Goal: Task Accomplishment & Management: Complete application form

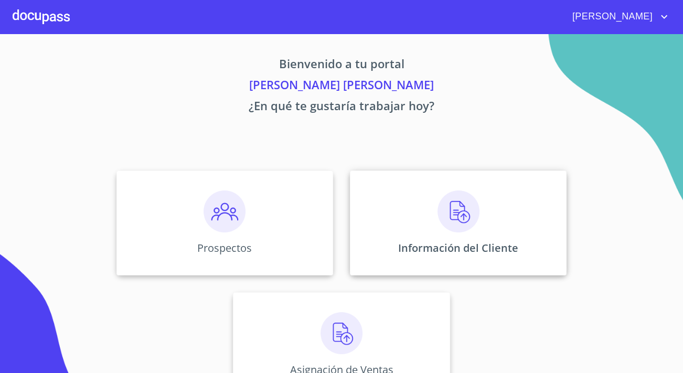
click at [458, 209] on img at bounding box center [459, 212] width 42 height 42
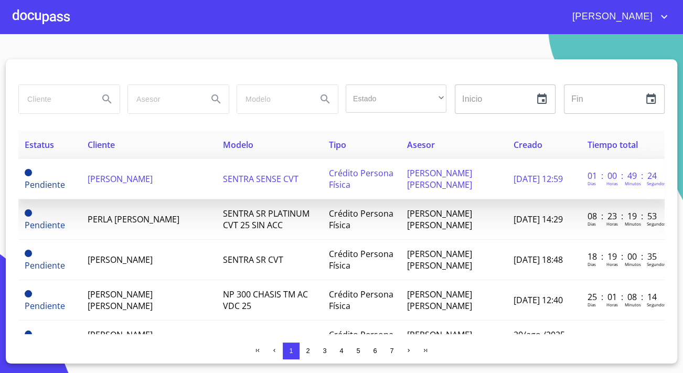
click at [135, 173] on span "[PERSON_NAME]" at bounding box center [120, 179] width 65 height 12
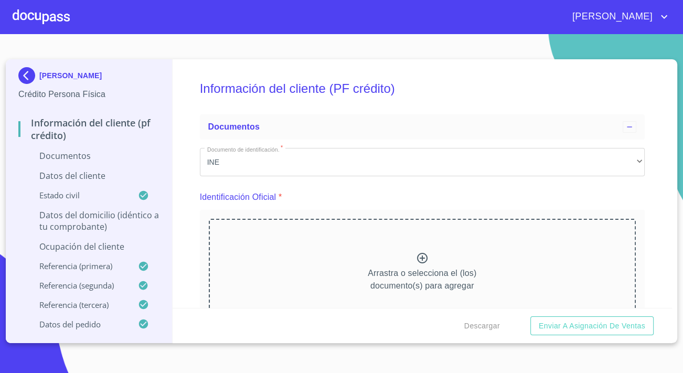
click at [308, 258] on div "Arrastra o selecciona el (los) documento(s) para agregar" at bounding box center [422, 272] width 427 height 107
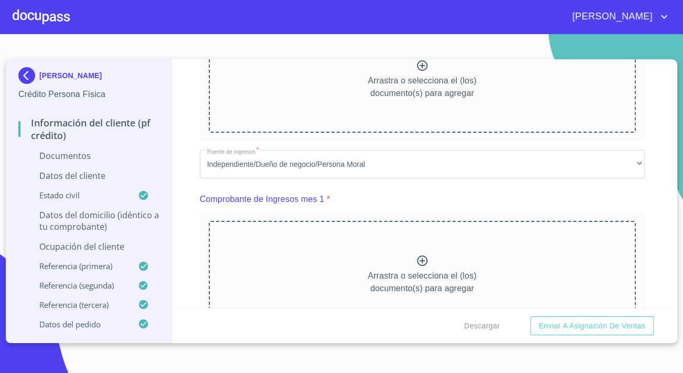
scroll to position [668, 0]
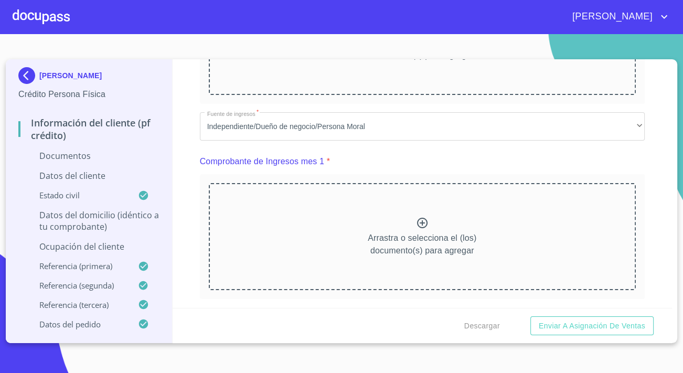
click at [354, 236] on div "Arrastra o selecciona el (los) documento(s) para agregar" at bounding box center [422, 236] width 427 height 107
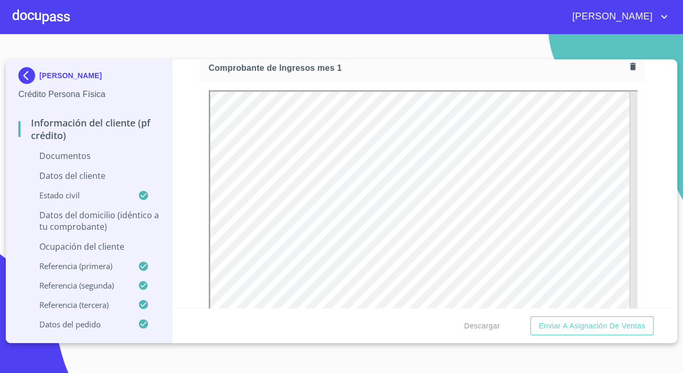
scroll to position [811, 0]
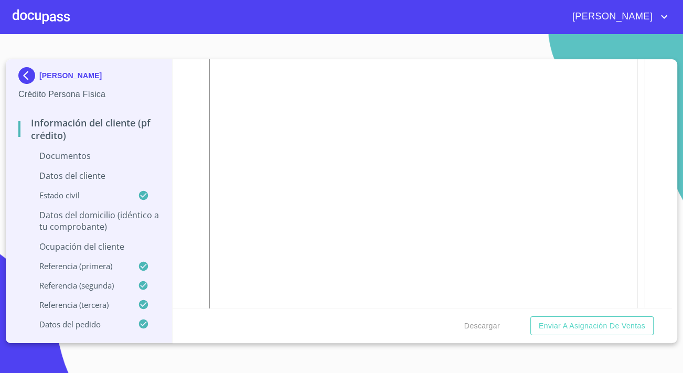
scroll to position [811, 0]
click at [194, 217] on div "Información del cliente (PF crédito) Documentos Documento de identificación.   …" at bounding box center [423, 183] width 500 height 249
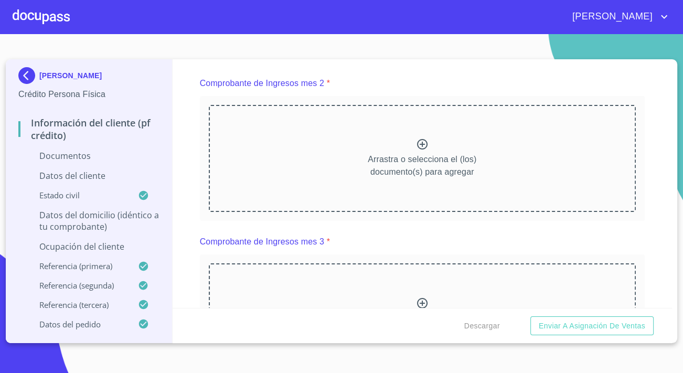
scroll to position [1193, 0]
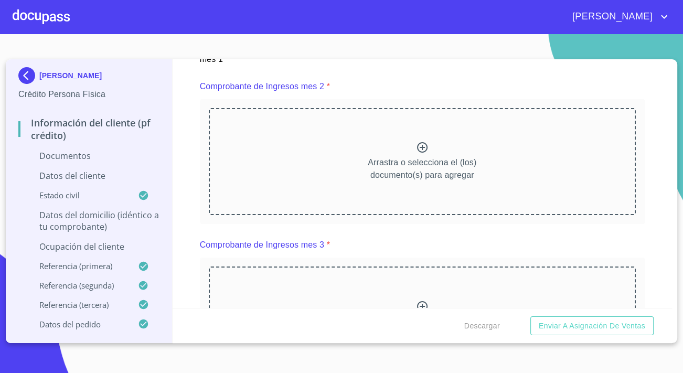
click at [402, 179] on p "Arrastra o selecciona el (los) documento(s) para agregar" at bounding box center [422, 168] width 109 height 25
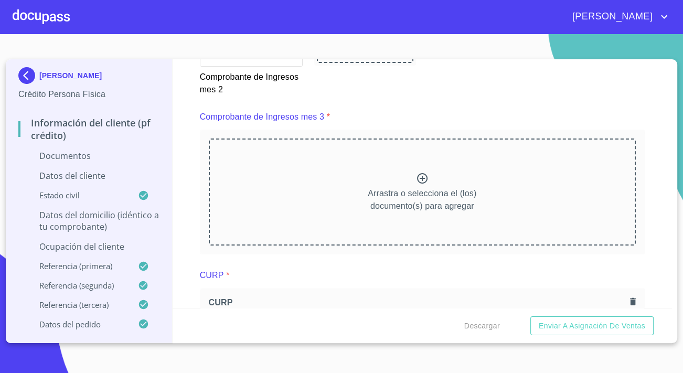
scroll to position [1622, 0]
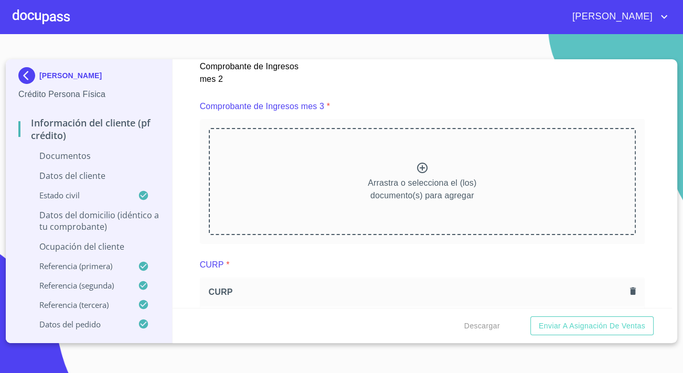
click at [308, 163] on div "Arrastra o selecciona el (los) documento(s) para agregar" at bounding box center [422, 181] width 427 height 107
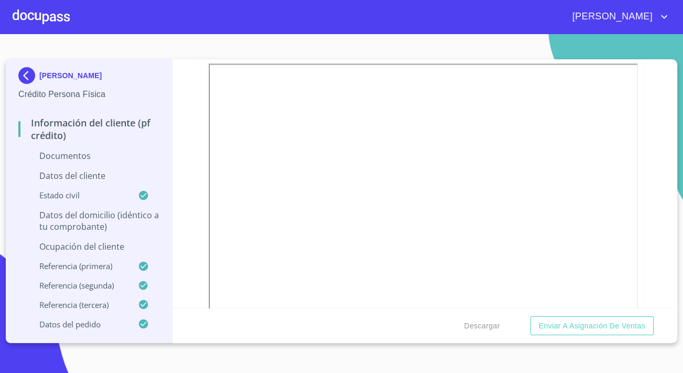
scroll to position [1718, 0]
click at [205, 170] on div at bounding box center [423, 203] width 444 height 302
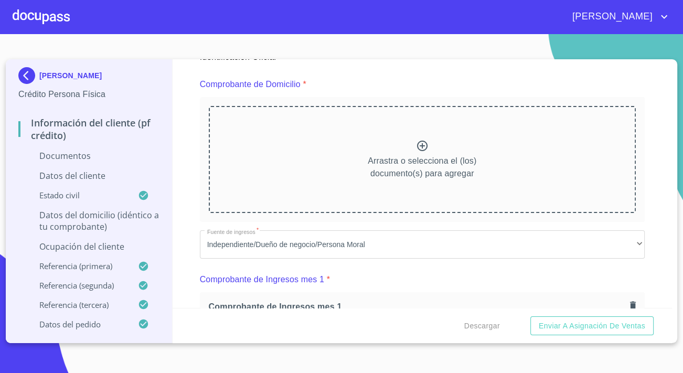
scroll to position [525, 0]
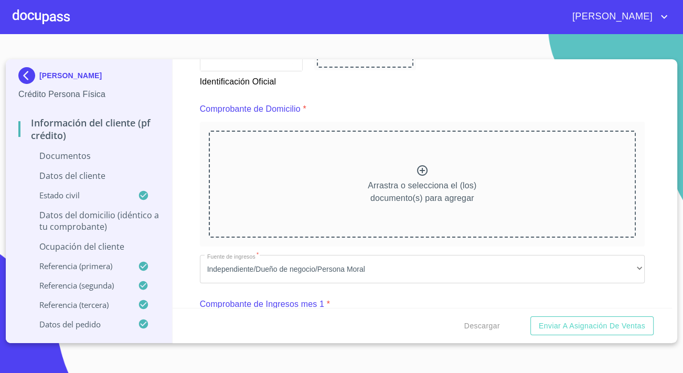
click at [320, 187] on div "Arrastra o selecciona el (los) documento(s) para agregar" at bounding box center [422, 184] width 427 height 107
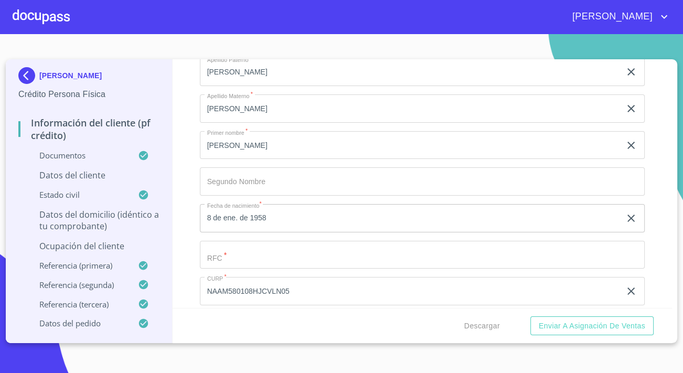
scroll to position [3102, 0]
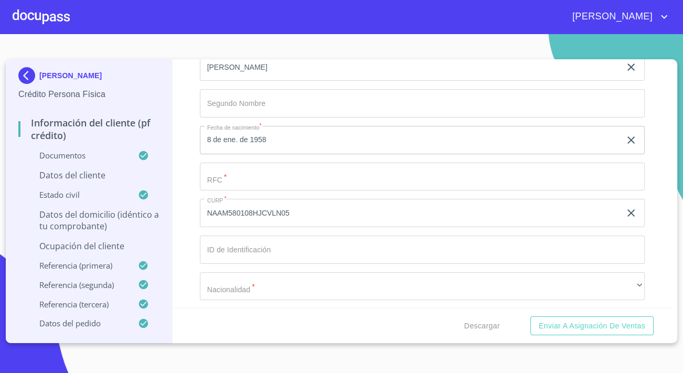
click at [227, 199] on div "Apellido [PERSON_NAME]   * [PERSON_NAME] ​ Apellido Materno   * [PERSON_NAME] ​…" at bounding box center [422, 195] width 445 height 447
click at [229, 191] on input "Documento de identificación.   *" at bounding box center [422, 177] width 445 height 28
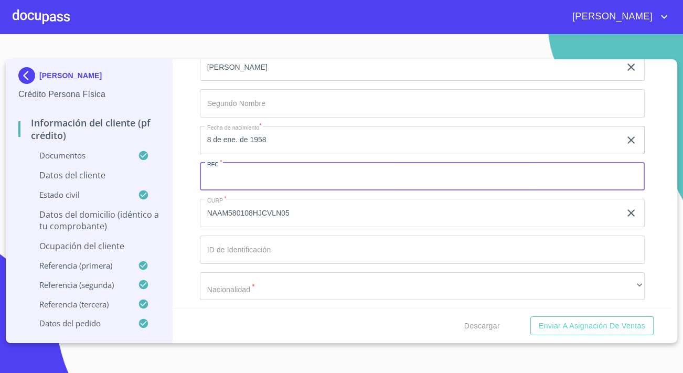
paste input "477150710520"
type input "477150710520"
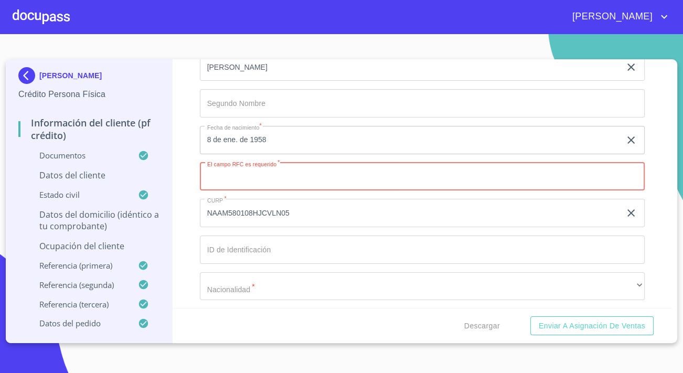
paste input "NAAM580108HE4"
type input "NAAM580108HE4"
click at [226, 257] on input "Documento de identificación.   *" at bounding box center [422, 250] width 445 height 28
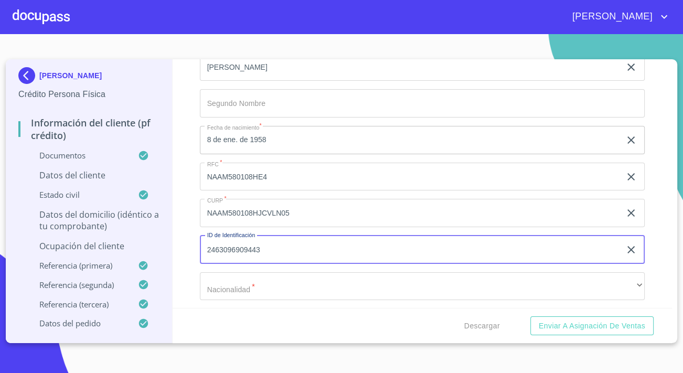
type input "2463096909443"
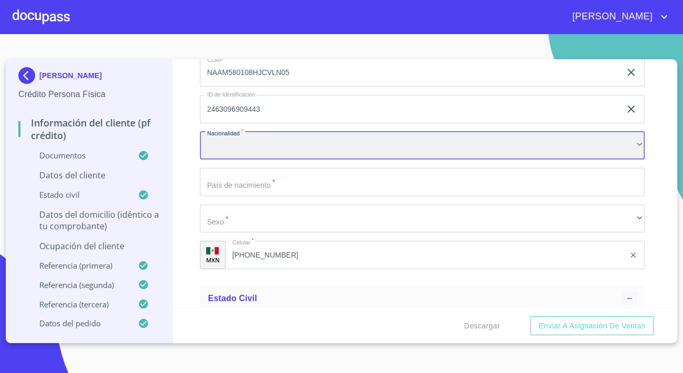
scroll to position [3245, 0]
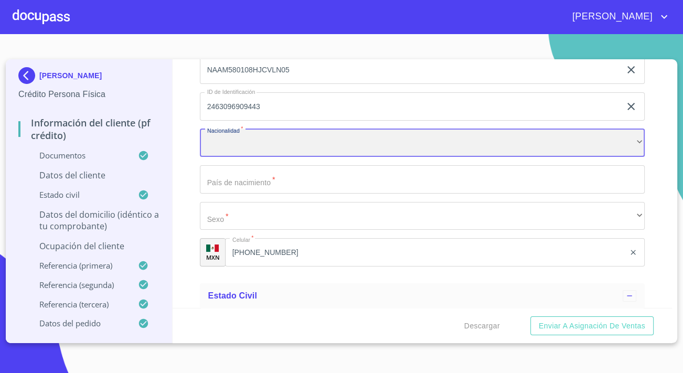
click at [242, 151] on div "​" at bounding box center [422, 143] width 445 height 28
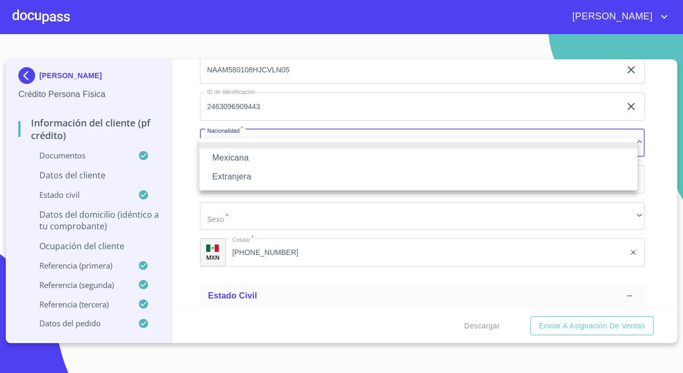
click at [240, 156] on li "Mexicana" at bounding box center [418, 158] width 438 height 19
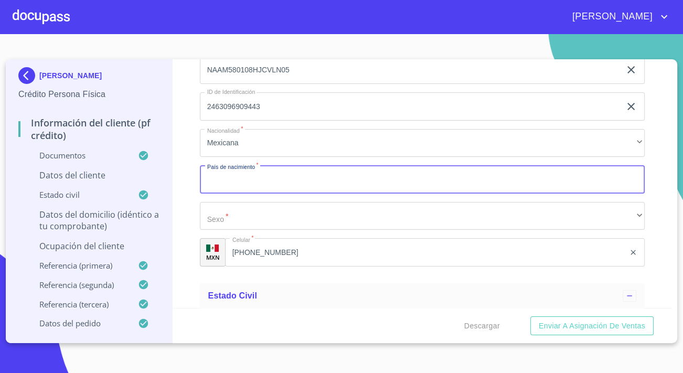
click at [277, 193] on input "Documento de identificación.   *" at bounding box center [422, 179] width 445 height 28
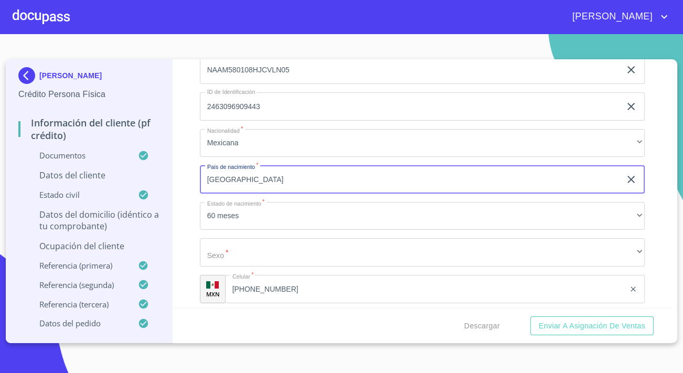
type input "[GEOGRAPHIC_DATA]"
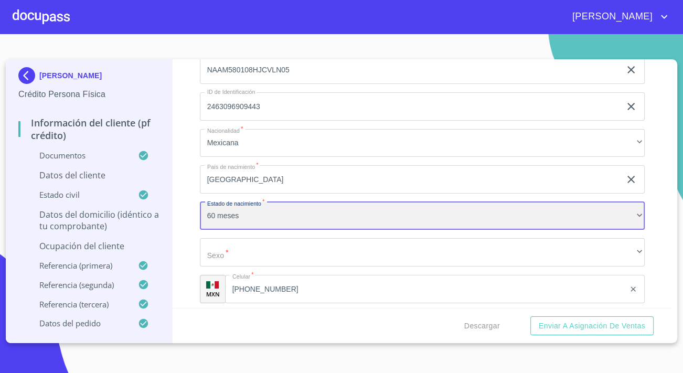
scroll to position [3293, 0]
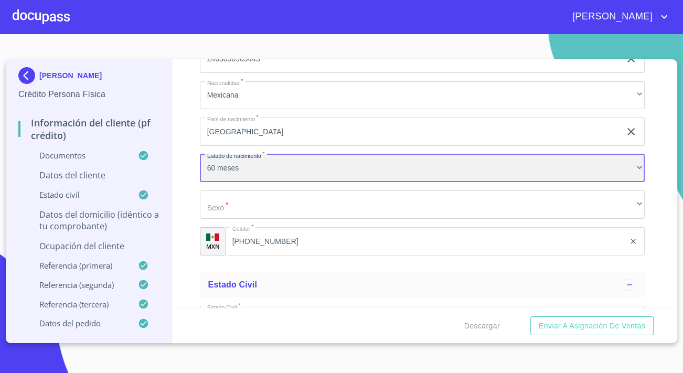
click at [248, 176] on div "60 meses" at bounding box center [422, 168] width 445 height 28
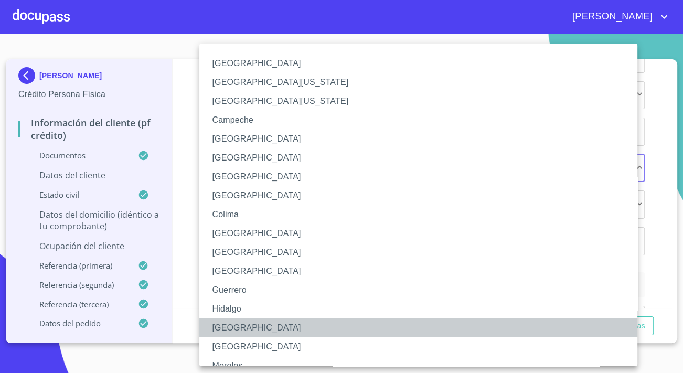
click at [234, 324] on li "[GEOGRAPHIC_DATA]" at bounding box center [422, 328] width 446 height 19
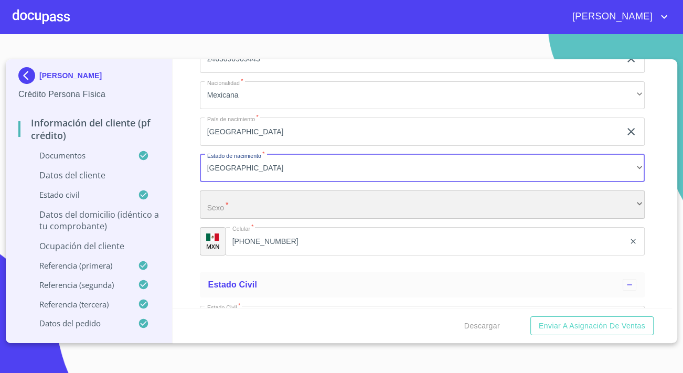
click at [253, 217] on div "​" at bounding box center [422, 205] width 445 height 28
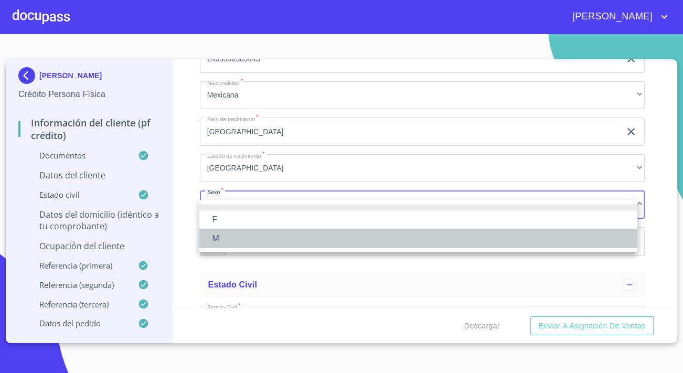
click at [216, 241] on li "M" at bounding box center [418, 238] width 438 height 19
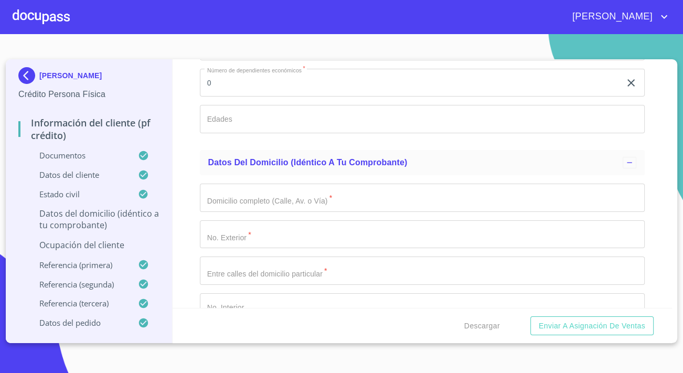
scroll to position [3770, 0]
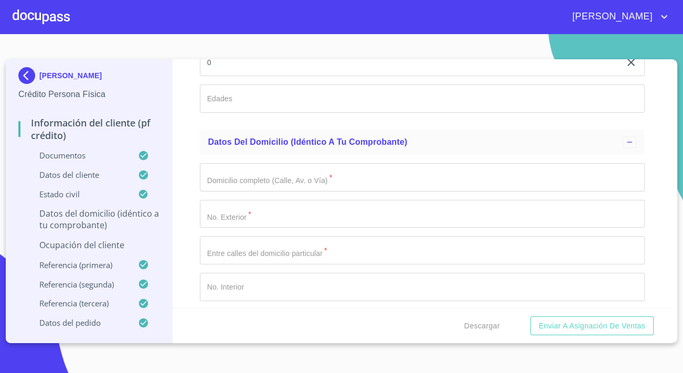
click at [248, 189] on input "Documento de identificación.   *" at bounding box center [422, 177] width 445 height 28
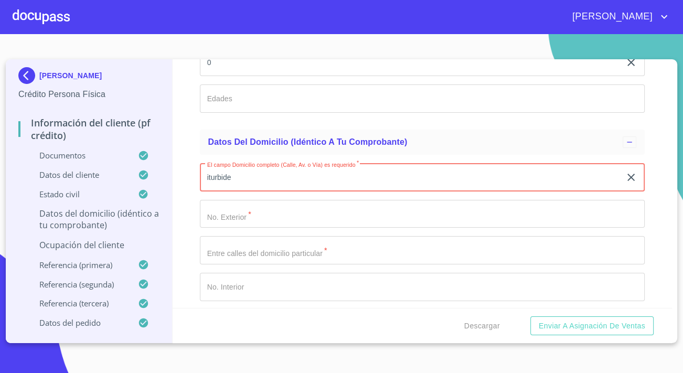
type input "iturbide"
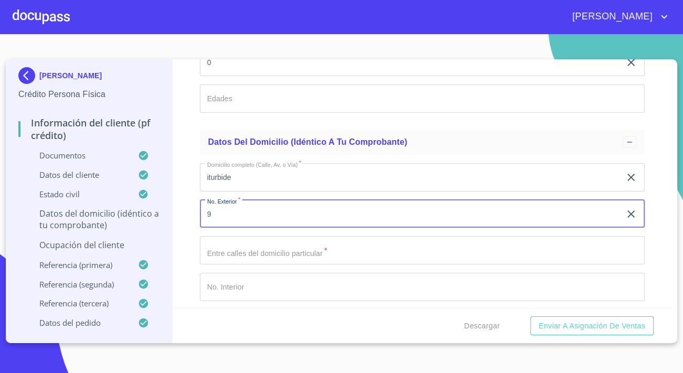
type input "9"
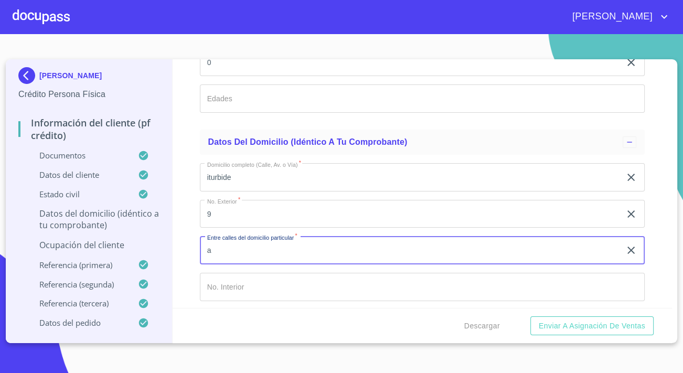
type input "a"
click at [231, 282] on input "Documento de identificación.   *" at bounding box center [422, 287] width 445 height 28
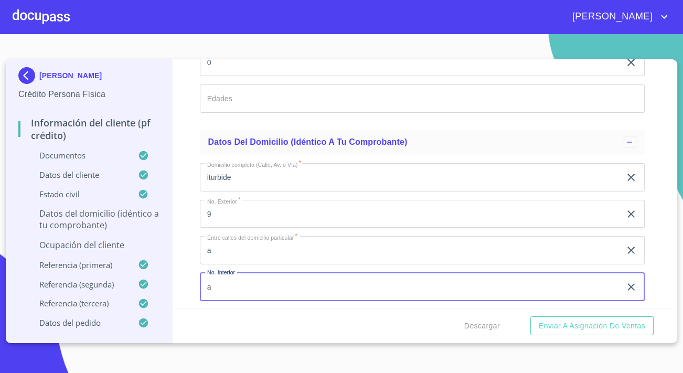
type input "a"
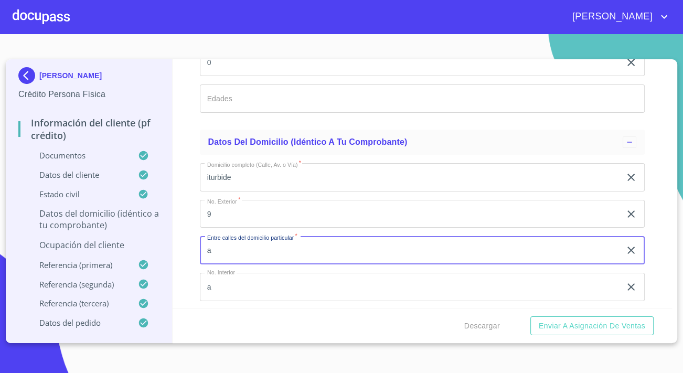
drag, startPoint x: 220, startPoint y: 260, endPoint x: 177, endPoint y: 259, distance: 43.1
click at [177, 259] on div "Información del cliente (PF crédito) Documentos Documento de identificación.   …" at bounding box center [423, 183] width 500 height 249
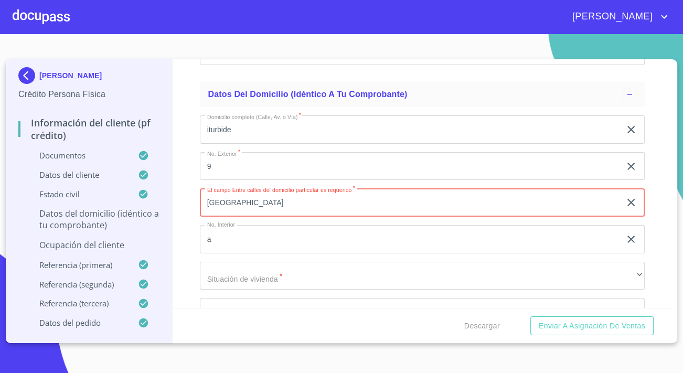
scroll to position [3866, 0]
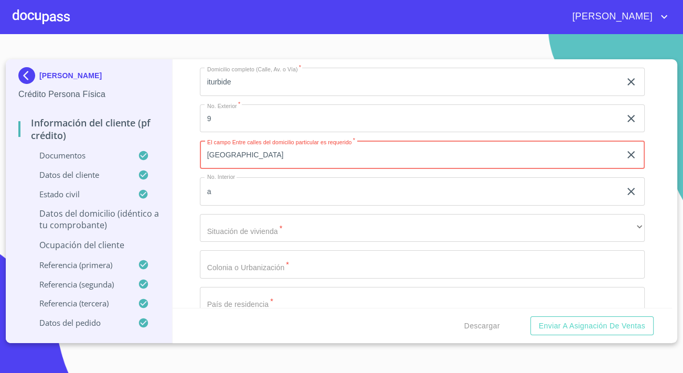
type input "[GEOGRAPHIC_DATA]"
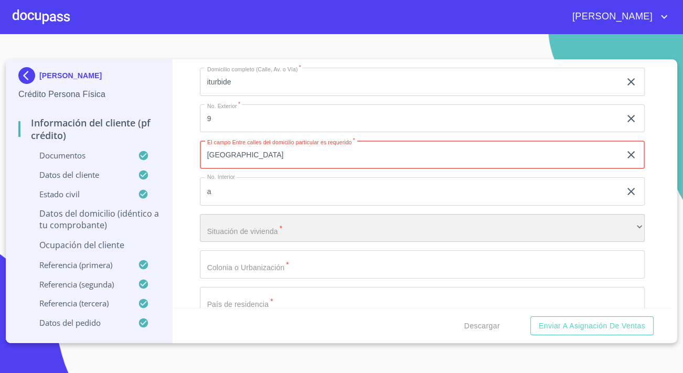
click at [265, 235] on div "​" at bounding box center [422, 228] width 445 height 28
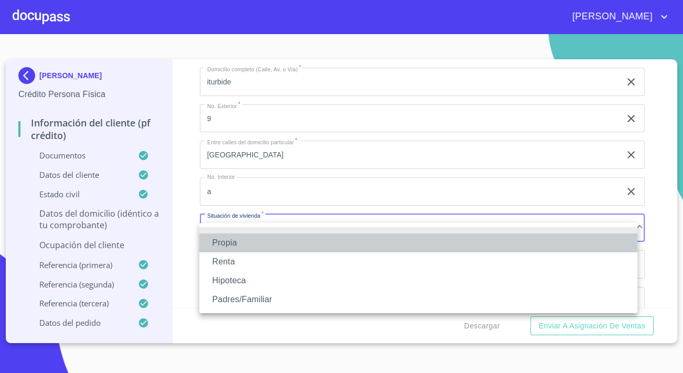
click at [255, 238] on li "Propia" at bounding box center [418, 243] width 438 height 19
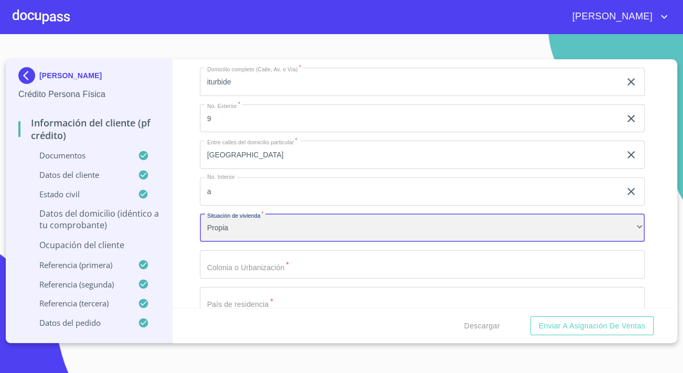
scroll to position [3914, 0]
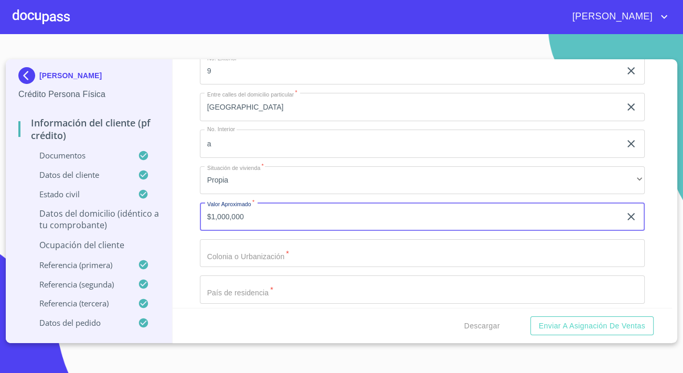
type input "$1,000,000"
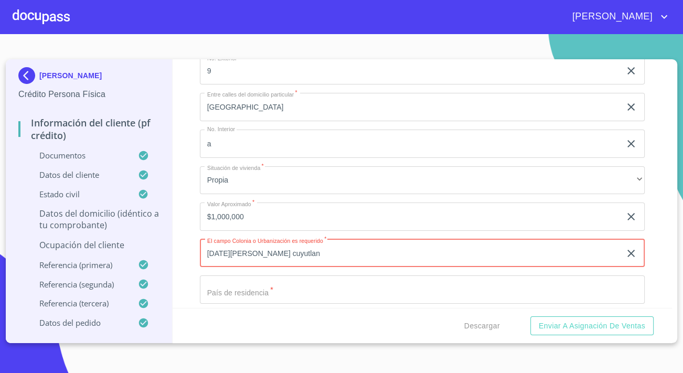
type input "[DATE][PERSON_NAME] cuyutlan"
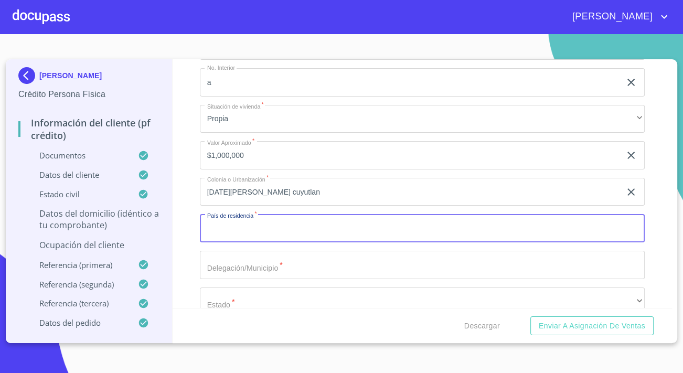
scroll to position [4013, 0]
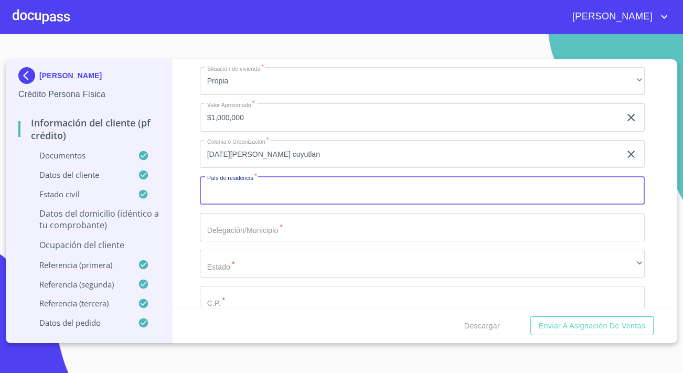
click at [274, 214] on div "Domicilio completo (Calle, Av. o Vía)   * iturbide ​ No. Exterior   * 9 ​ Entr…" at bounding box center [422, 135] width 445 height 447
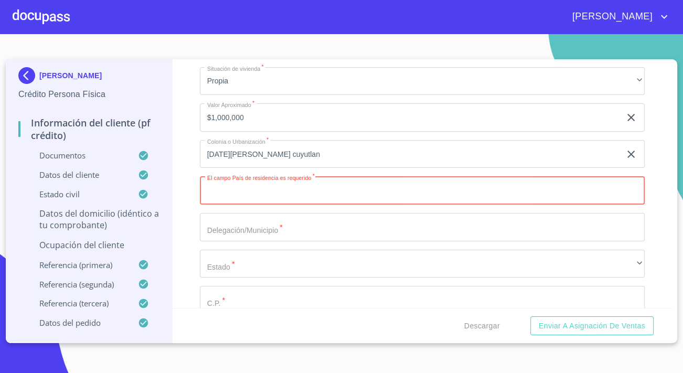
click at [281, 194] on input "Documento de identificación.   *" at bounding box center [422, 190] width 445 height 28
type input "[GEOGRAPHIC_DATA]"
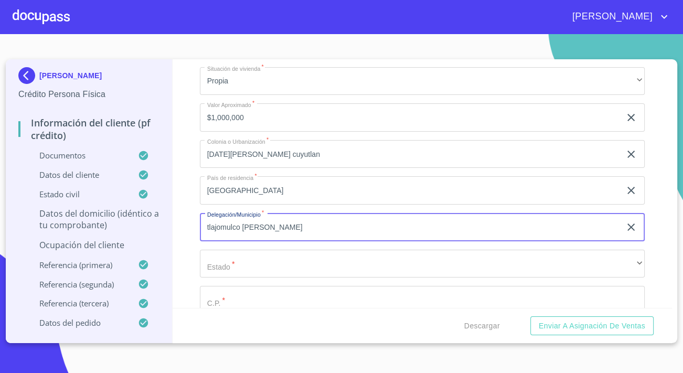
type input "tlajomulco [PERSON_NAME]"
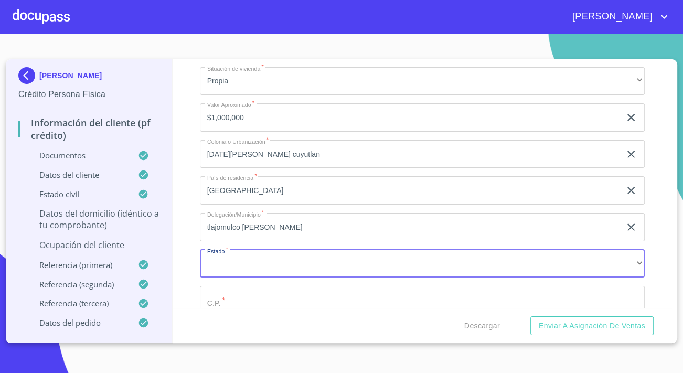
click at [258, 287] on div "Domicilio completo (Calle, Av. o Vía)   * iturbide ​ No. Exterior   * 9 ​ Entr…" at bounding box center [422, 135] width 445 height 447
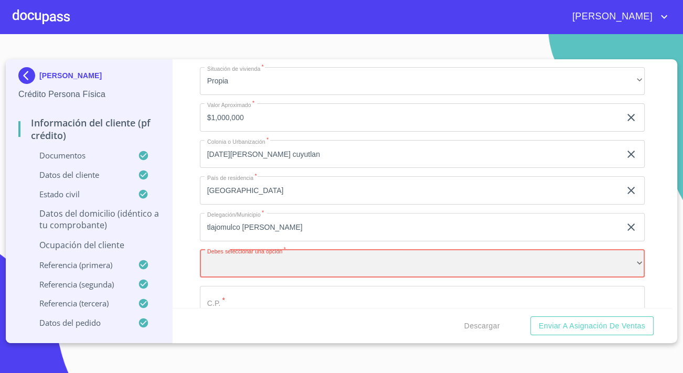
click at [250, 271] on div "​" at bounding box center [422, 264] width 445 height 28
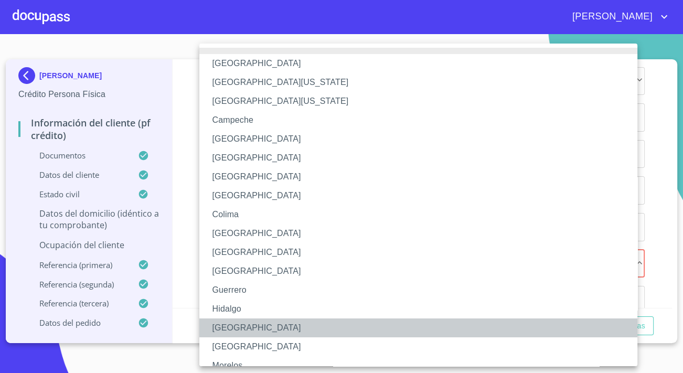
drag, startPoint x: 231, startPoint y: 324, endPoint x: 210, endPoint y: 294, distance: 36.6
click at [230, 324] on li "[GEOGRAPHIC_DATA]" at bounding box center [422, 328] width 446 height 19
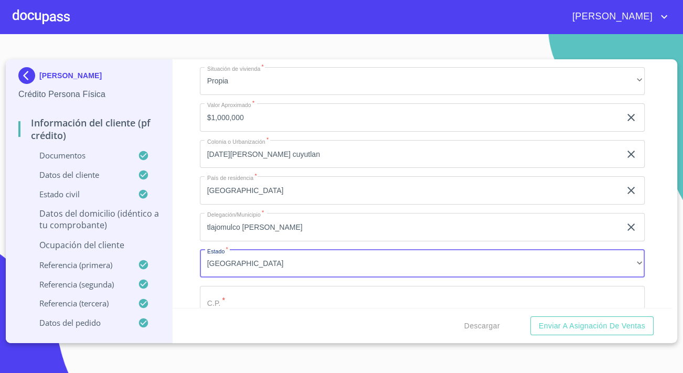
click at [184, 267] on div "Información del cliente (PF crédito) Documentos Documento de identificación.   …" at bounding box center [423, 183] width 500 height 249
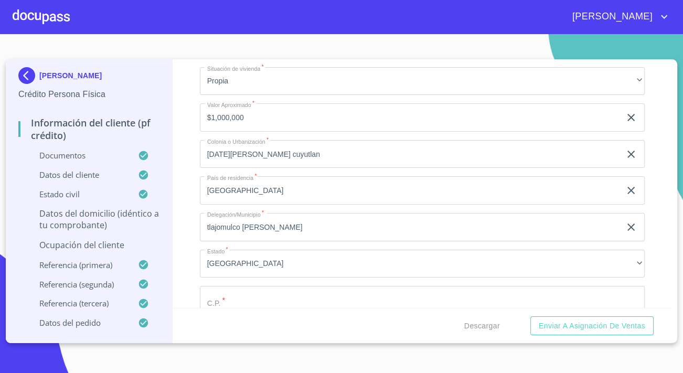
scroll to position [4108, 0]
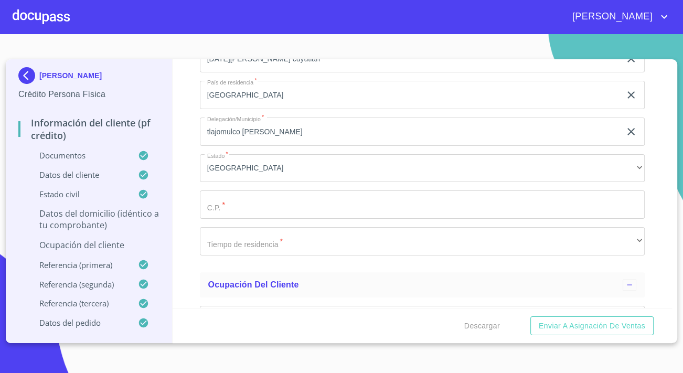
click at [212, 215] on input "Documento de identificación.   *" at bounding box center [422, 205] width 445 height 28
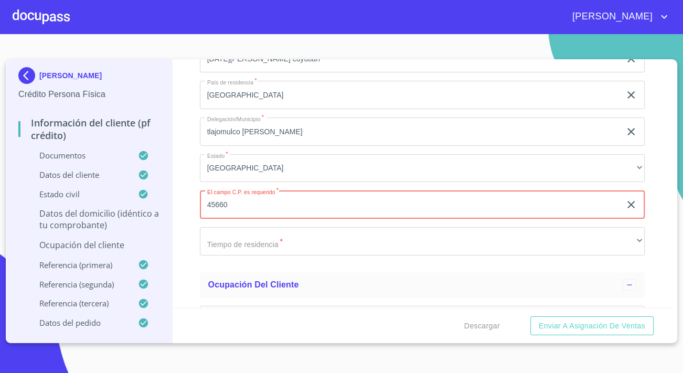
type input "45660"
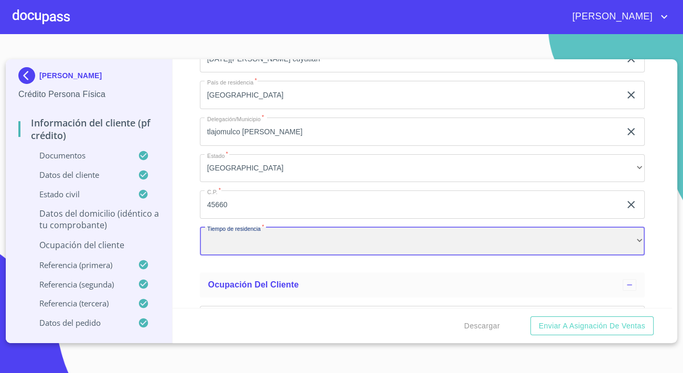
click at [250, 254] on div "​" at bounding box center [422, 241] width 445 height 28
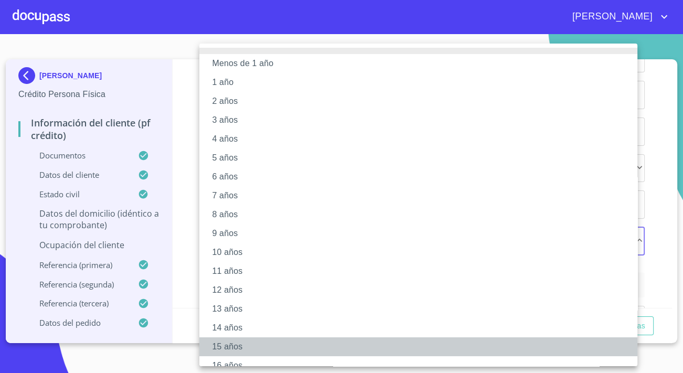
click at [236, 340] on li "15 años" at bounding box center [422, 347] width 446 height 19
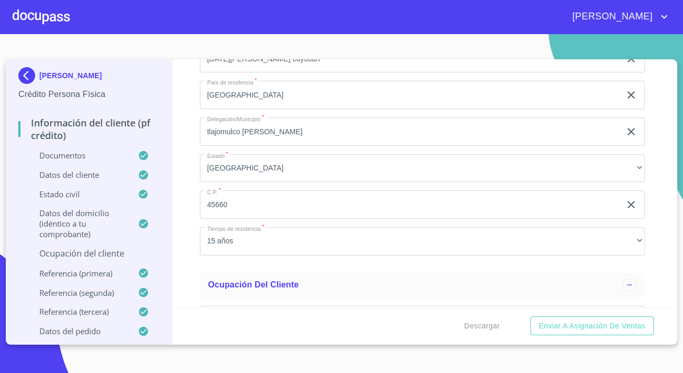
click at [199, 264] on div "Información del cliente (PF crédito) Documentos Documento de identificación.   …" at bounding box center [423, 183] width 500 height 249
click at [131, 251] on p "Ocupación del Cliente" at bounding box center [88, 254] width 141 height 12
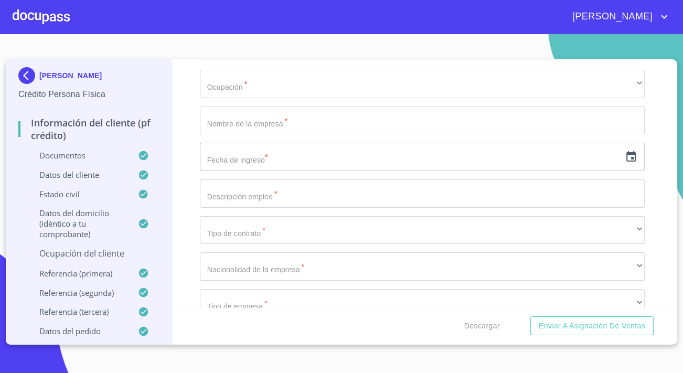
scroll to position [165, 0]
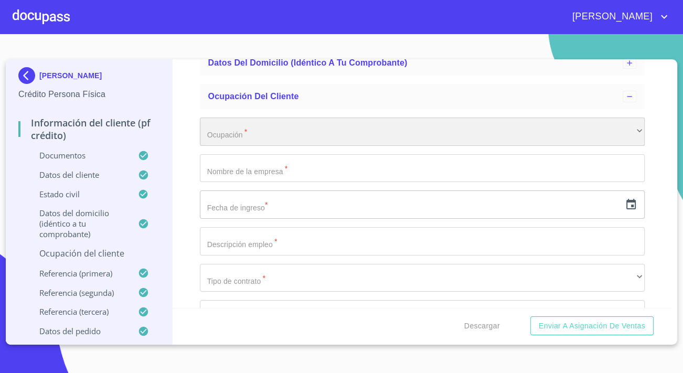
click at [237, 124] on div "​" at bounding box center [422, 132] width 445 height 28
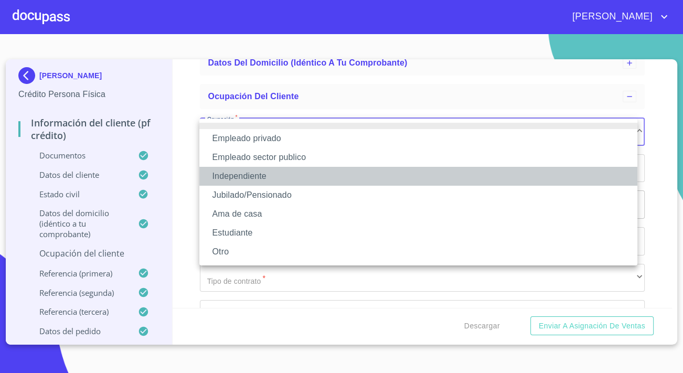
click at [232, 173] on li "Independiente" at bounding box center [418, 176] width 438 height 19
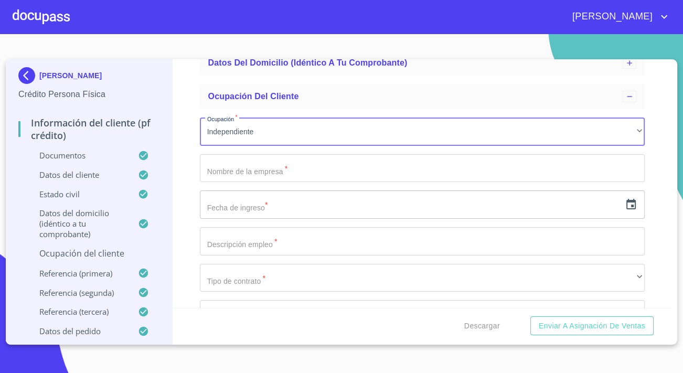
click at [232, 173] on input "Ocupación   *" at bounding box center [422, 168] width 445 height 28
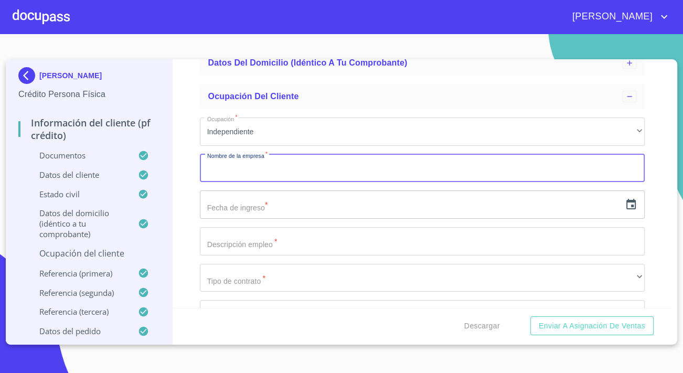
type input "a"
type input "[PERSON_NAME]"
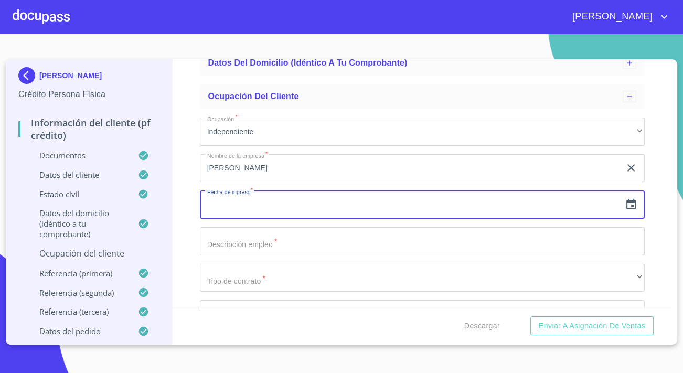
click at [627, 201] on icon "button" at bounding box center [631, 204] width 9 height 10
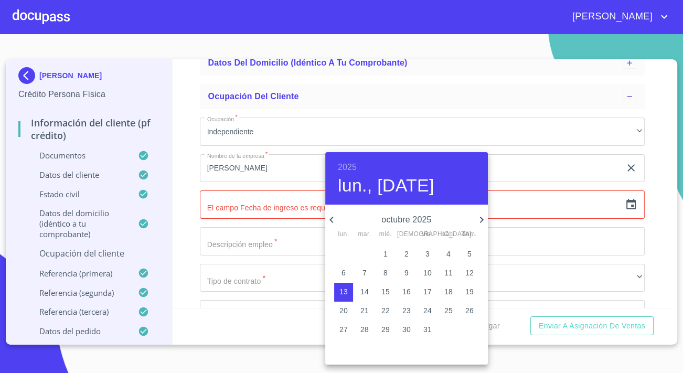
click at [355, 166] on h6 "2025" at bounding box center [347, 167] width 19 height 15
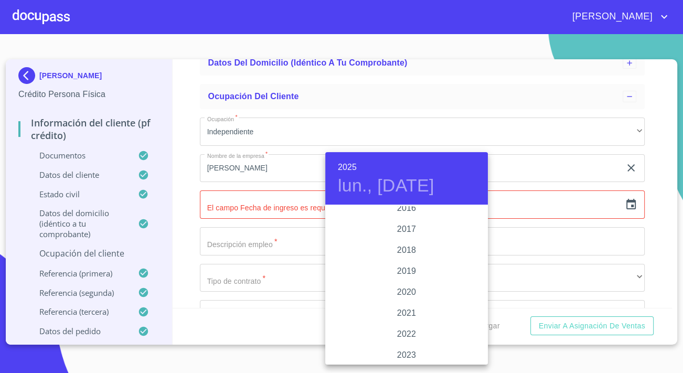
scroll to position [1894, 0]
click at [404, 301] on div "2019" at bounding box center [406, 297] width 163 height 21
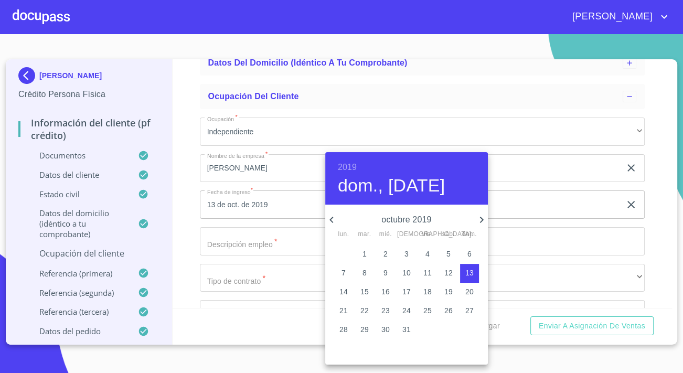
click at [332, 219] on icon "button" at bounding box center [331, 220] width 13 height 13
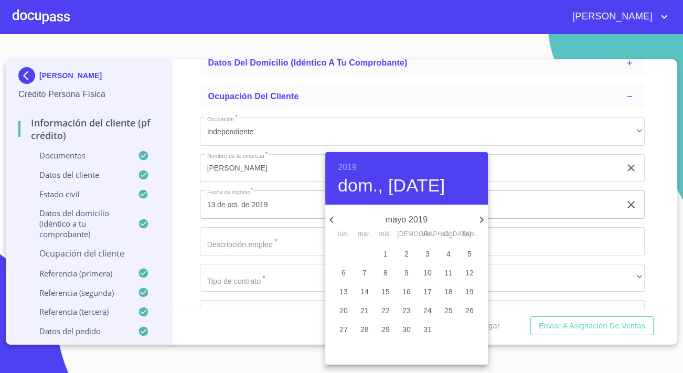
click at [332, 219] on icon "button" at bounding box center [331, 220] width 13 height 13
click at [480, 219] on icon "button" at bounding box center [482, 220] width 13 height 13
click at [381, 257] on span "1" at bounding box center [385, 254] width 19 height 10
type input "1 de may. de 2019"
click at [215, 241] on div at bounding box center [341, 186] width 683 height 373
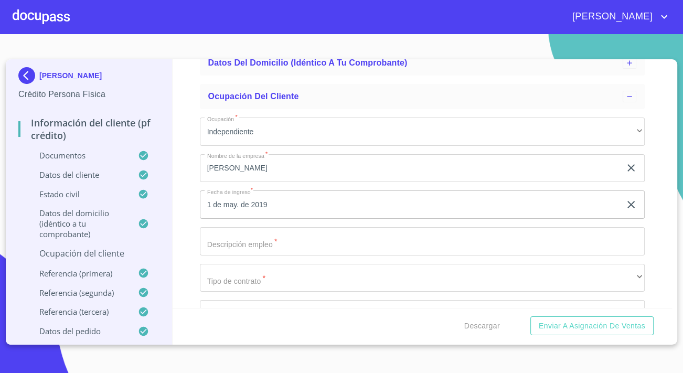
click at [246, 241] on input "Ocupación   *" at bounding box center [422, 241] width 445 height 28
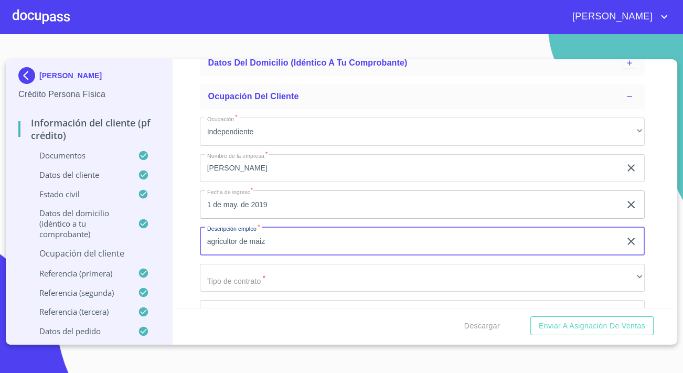
scroll to position [213, 0]
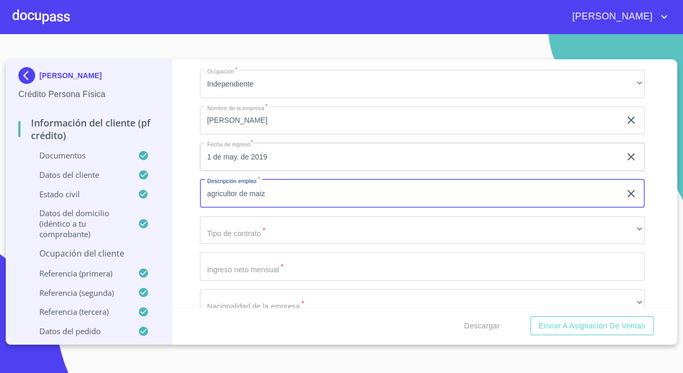
type input "agricultor de maiz"
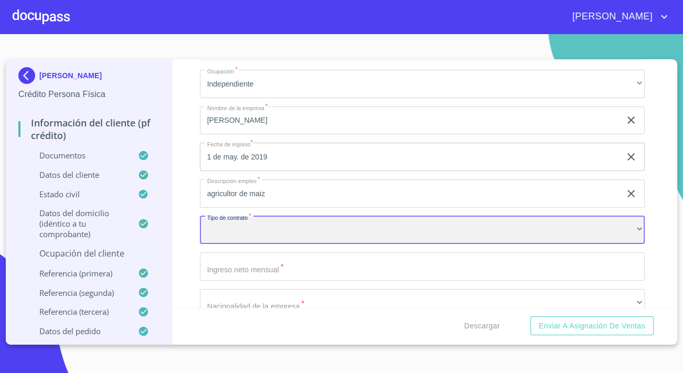
click at [318, 227] on div "​" at bounding box center [422, 230] width 445 height 28
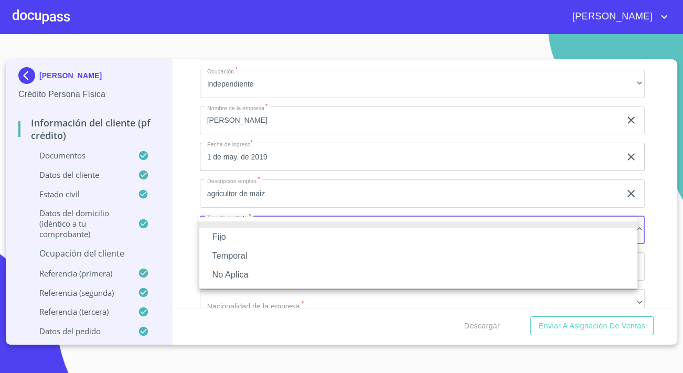
click at [266, 237] on li "Fijo" at bounding box center [418, 237] width 438 height 19
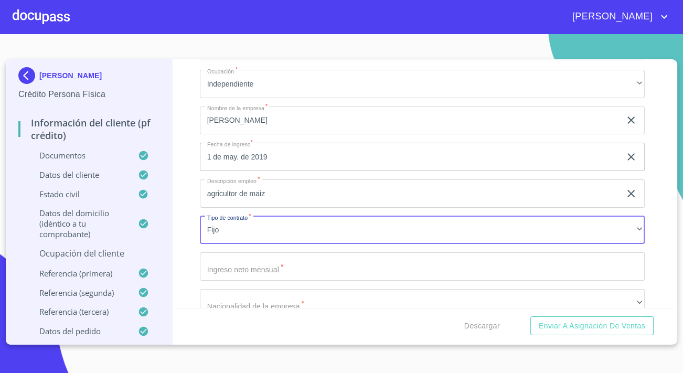
click at [277, 257] on input "Ocupación   *" at bounding box center [422, 267] width 445 height 28
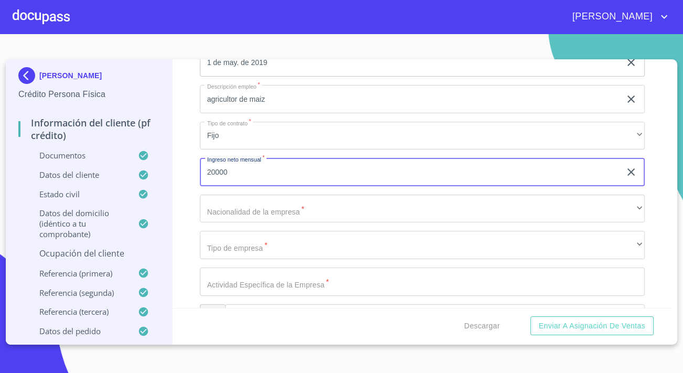
scroll to position [308, 0]
type input "20000"
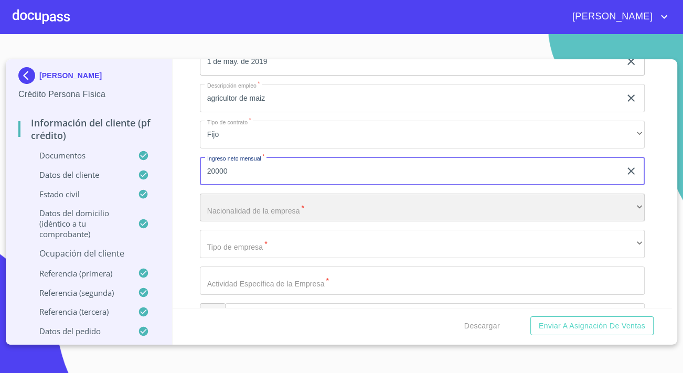
click at [250, 205] on div "​" at bounding box center [422, 208] width 445 height 28
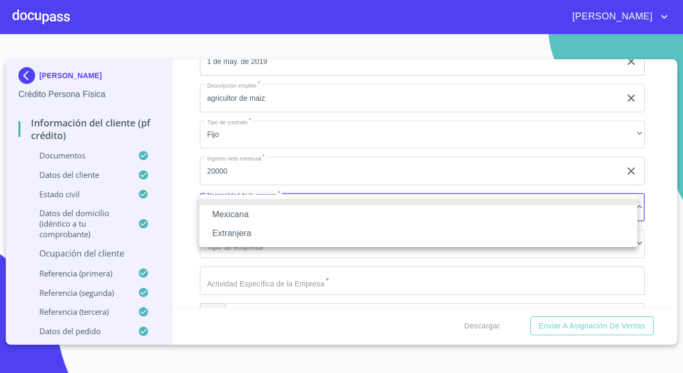
click at [240, 214] on li "Mexicana" at bounding box center [418, 214] width 438 height 19
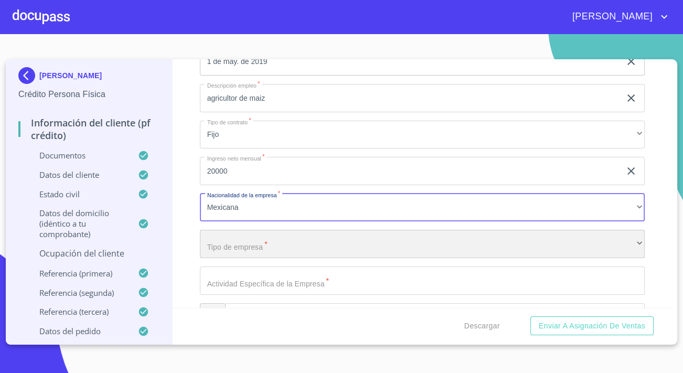
click at [244, 242] on div "​" at bounding box center [422, 244] width 445 height 28
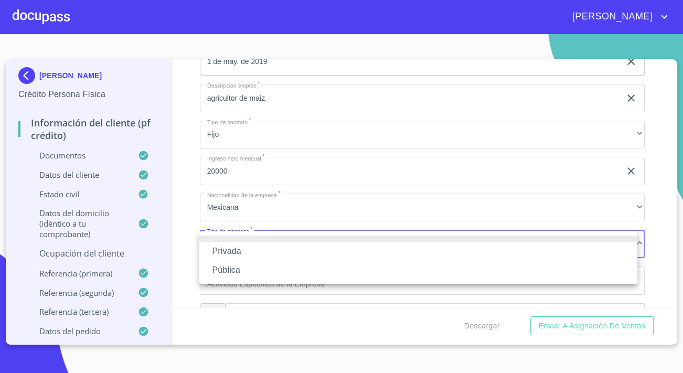
click at [239, 248] on li "Privada" at bounding box center [418, 251] width 438 height 19
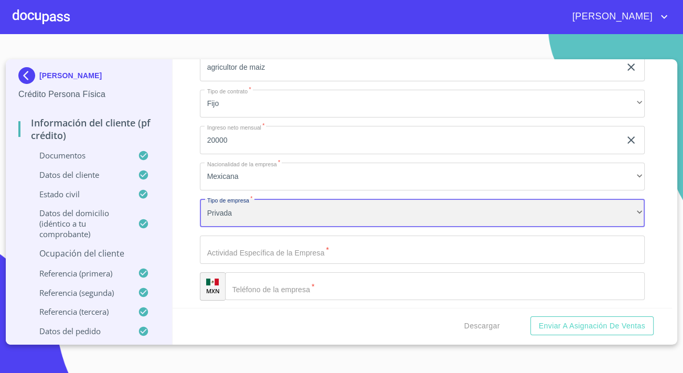
scroll to position [356, 0]
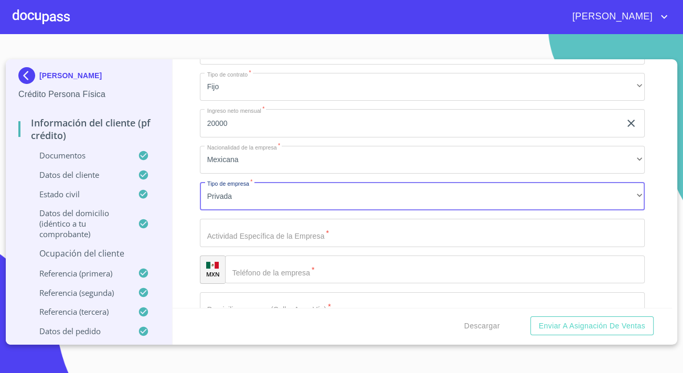
click at [241, 237] on input "Ocupación   *" at bounding box center [422, 233] width 445 height 28
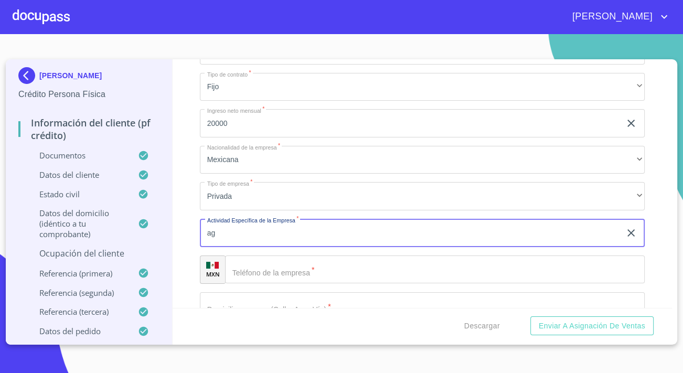
type input "a"
type input "s"
type input "a"
type input "venta de maiz"
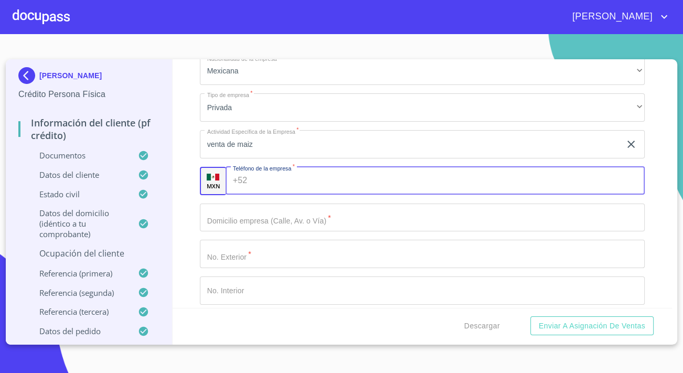
scroll to position [451, 0]
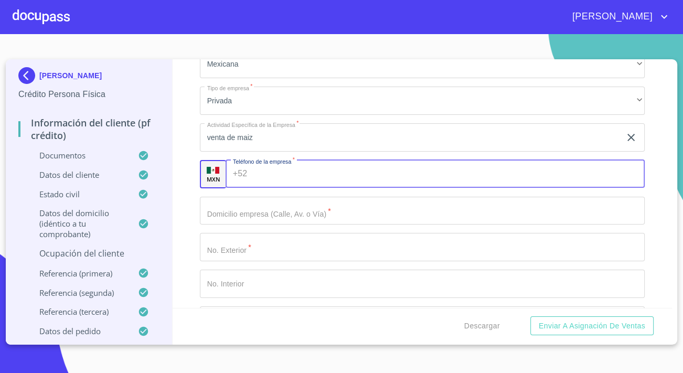
click at [230, 216] on input "Ocupación   *" at bounding box center [422, 211] width 445 height 28
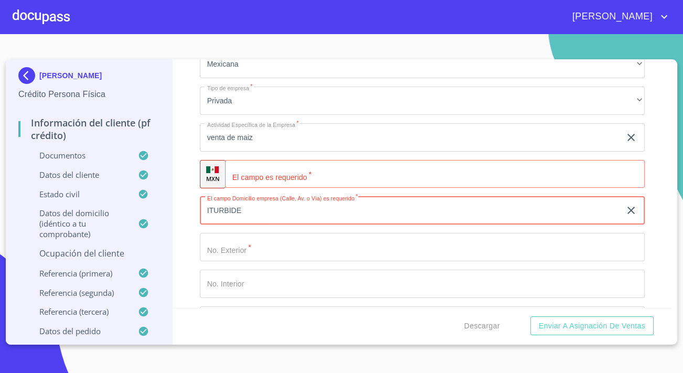
type input "ITURBIDE"
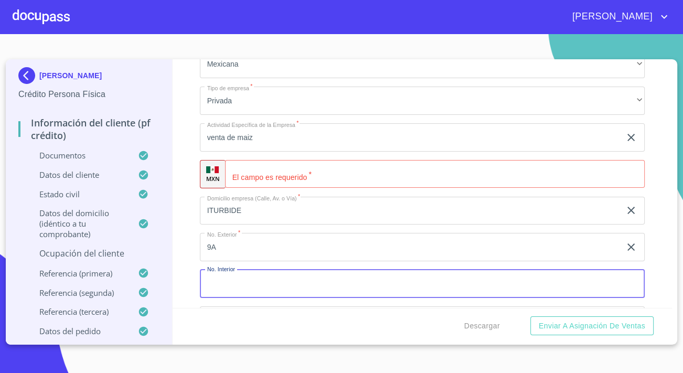
click at [258, 247] on input "9A" at bounding box center [410, 247] width 421 height 28
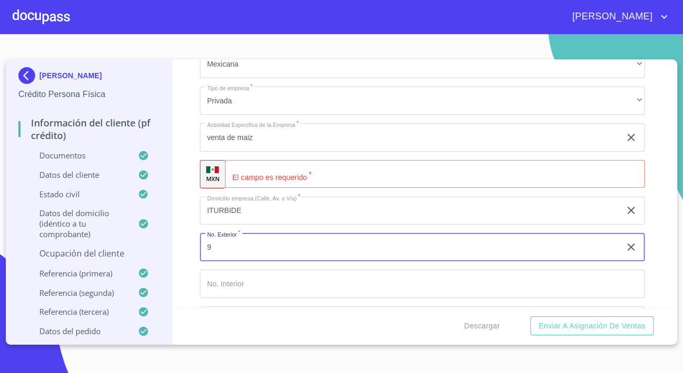
type input "9"
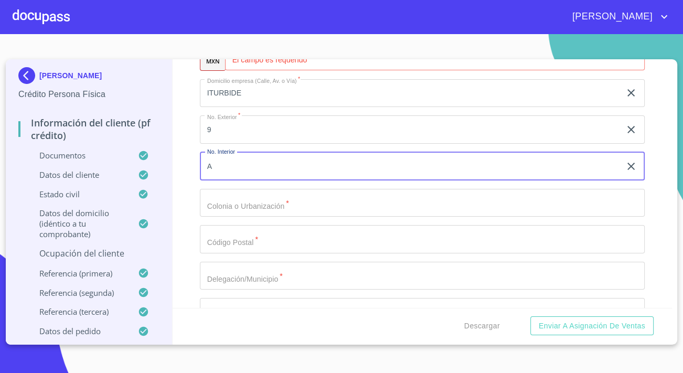
scroll to position [594, 0]
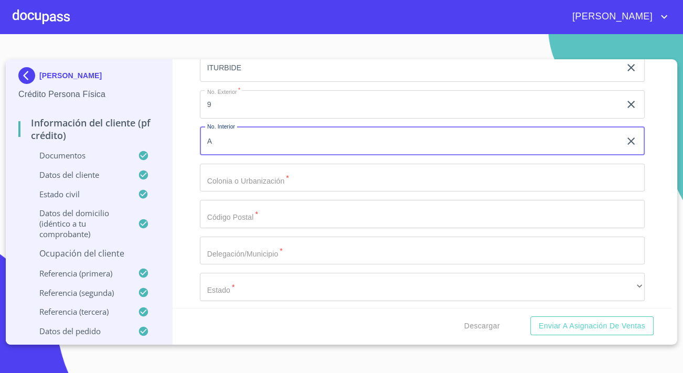
type input "A"
click at [259, 185] on input "Ocupación   *" at bounding box center [422, 178] width 445 height 28
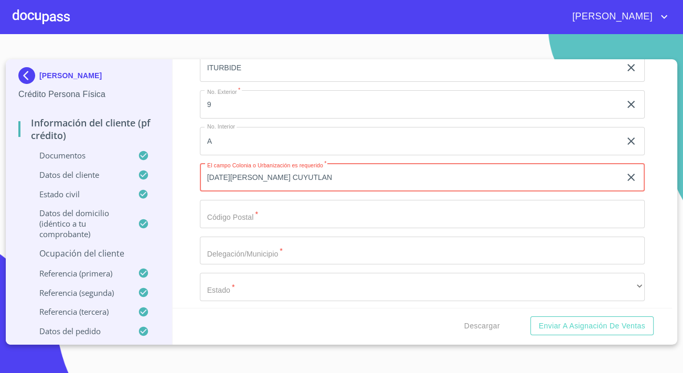
type input "[DATE][PERSON_NAME] CUYUTLAN"
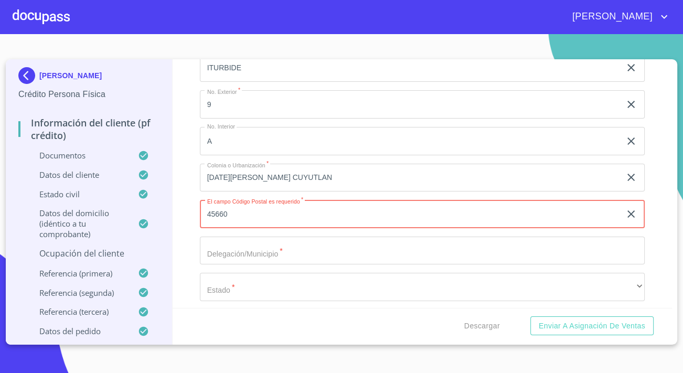
type input "45660"
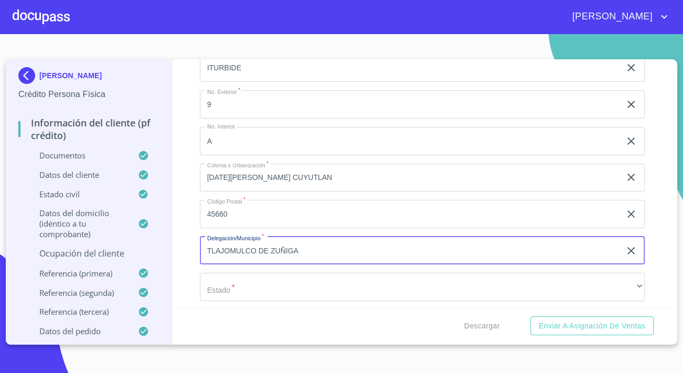
type input "TLAJOMULCO DE ZUÑIGA"
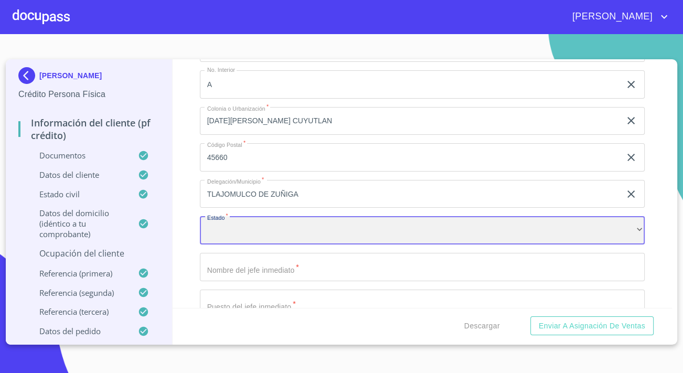
scroll to position [738, 0]
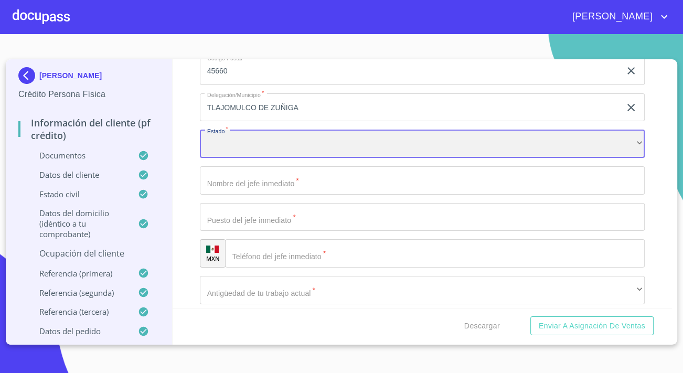
click at [215, 140] on div "​" at bounding box center [422, 144] width 445 height 28
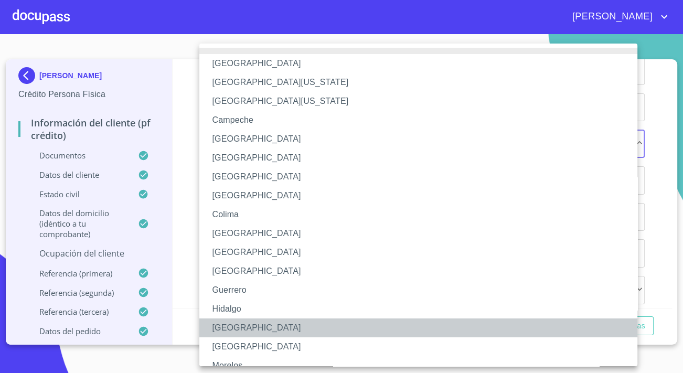
click at [229, 320] on li "[GEOGRAPHIC_DATA]" at bounding box center [422, 328] width 446 height 19
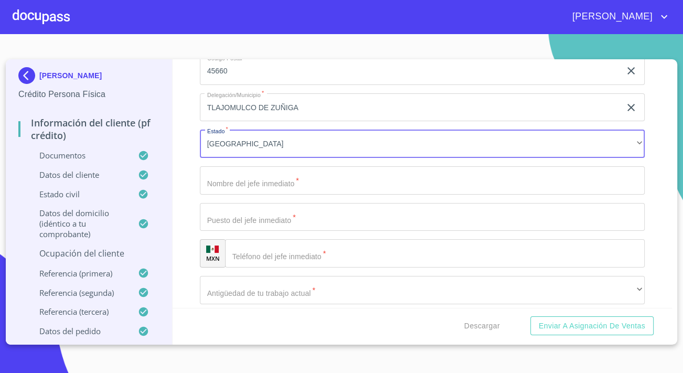
click at [236, 193] on input "Ocupación   *" at bounding box center [422, 180] width 445 height 28
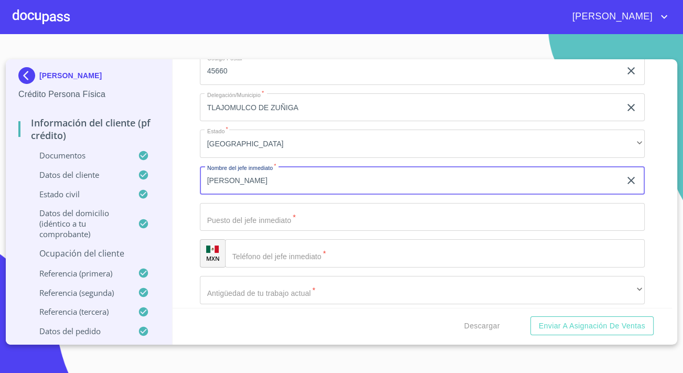
type input "[PERSON_NAME]"
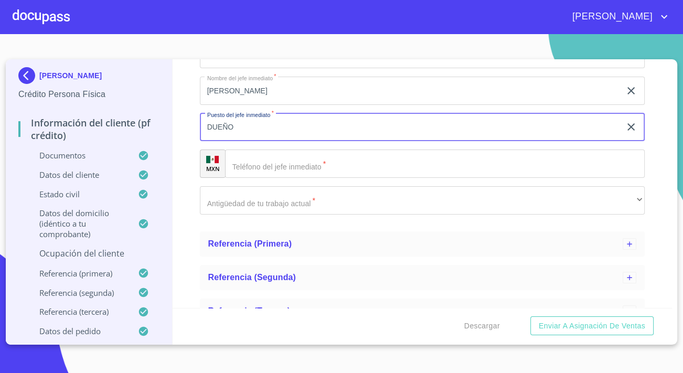
scroll to position [833, 0]
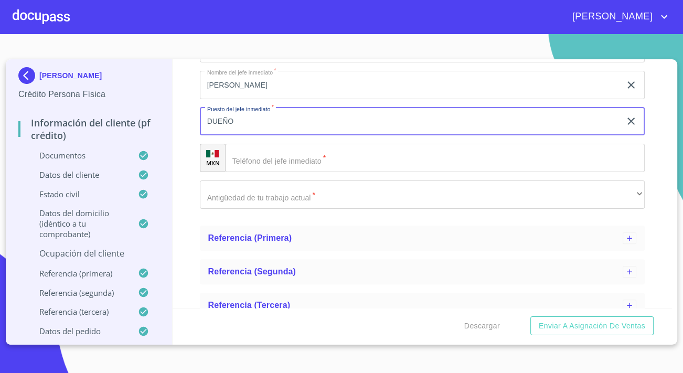
type input "DUEÑO"
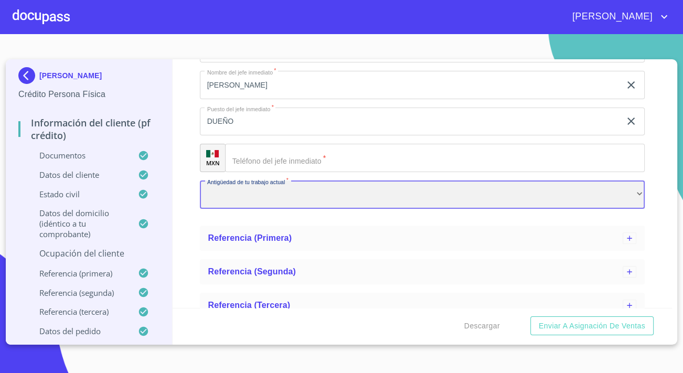
click at [230, 194] on div "​" at bounding box center [422, 195] width 445 height 28
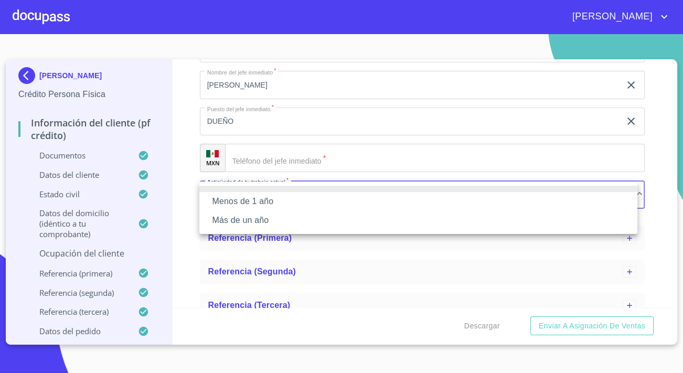
click at [246, 220] on li "Más de un año" at bounding box center [418, 220] width 438 height 19
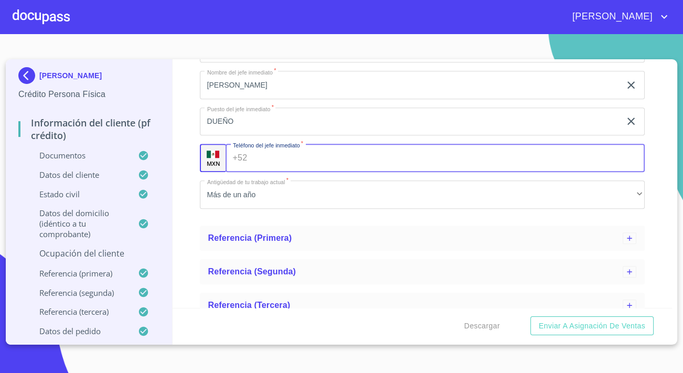
click at [274, 165] on input "Ocupación   *" at bounding box center [448, 158] width 394 height 28
paste input "[PHONE_NUMBER]"
click at [267, 158] on input "[PHONE_NUMBER]" at bounding box center [438, 158] width 374 height 28
type input "[PHONE_NUMBER]"
click at [531, 317] on button "Enviar a Asignación de Ventas" at bounding box center [592, 326] width 123 height 19
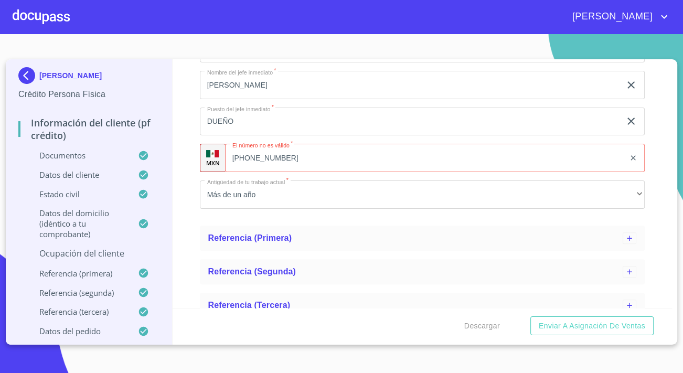
scroll to position [551, 0]
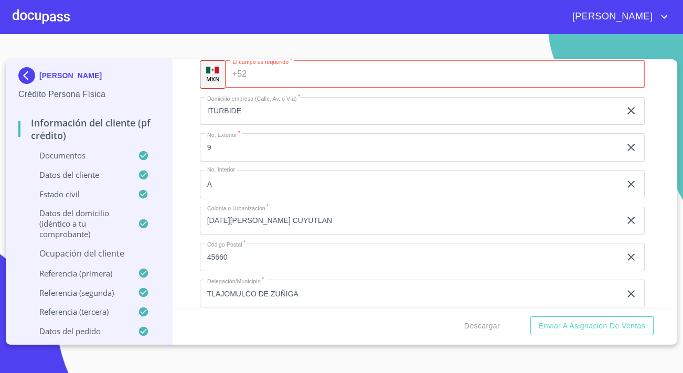
paste input "[PHONE_NUMBER]"
click at [266, 75] on input "[PHONE_NUMBER]" at bounding box center [438, 74] width 374 height 28
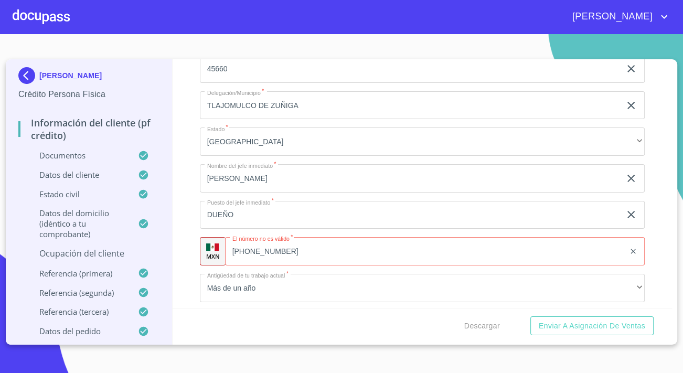
scroll to position [742, 0]
type input "[PHONE_NUMBER]"
click at [264, 251] on input "[PHONE_NUMBER]" at bounding box center [425, 249] width 400 height 28
click at [188, 227] on div "Información del cliente (PF crédito) Documentos Datos del cliente Estado Civil …" at bounding box center [423, 183] width 500 height 249
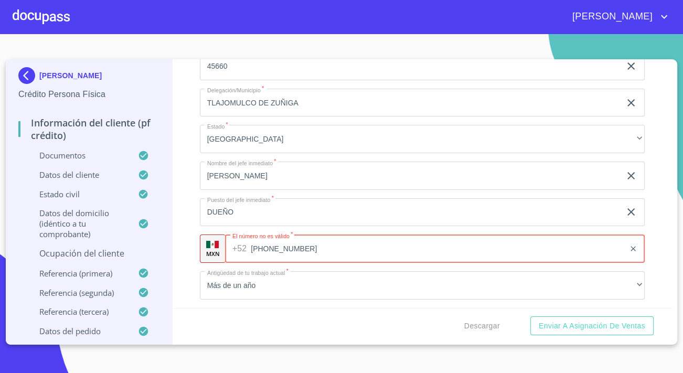
click at [297, 250] on input "[PHONE_NUMBER]" at bounding box center [438, 249] width 374 height 28
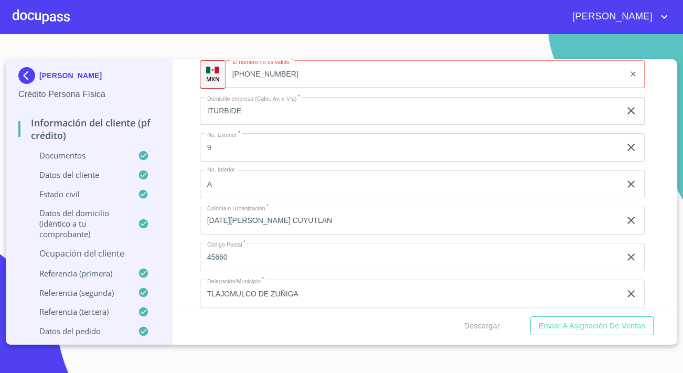
scroll to position [504, 0]
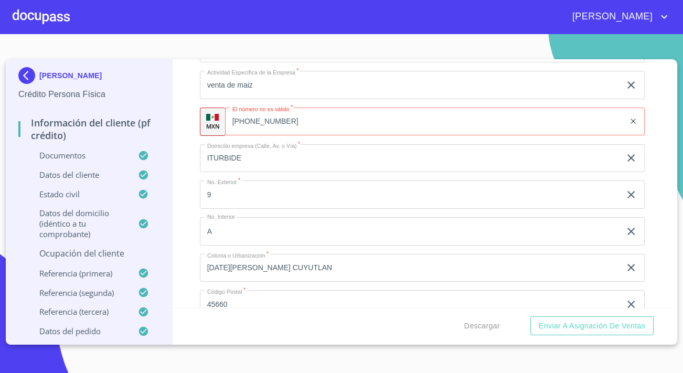
type input "[PHONE_NUMBER]"
click at [299, 119] on input "[PHONE_NUMBER]" at bounding box center [425, 122] width 400 height 28
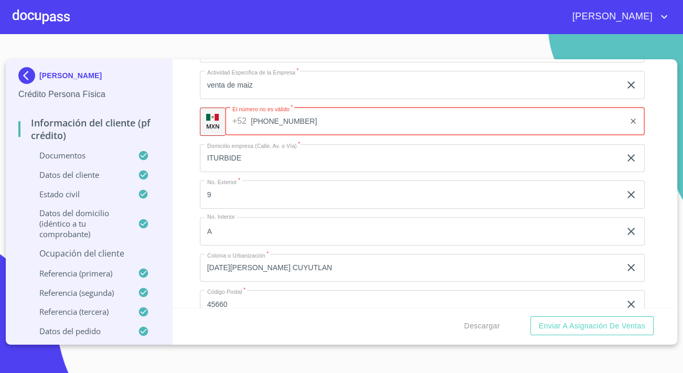
type input "[PHONE_NUMBER]"
click at [187, 115] on div "Información del cliente (PF crédito) Documentos Datos del cliente Estado Civil …" at bounding box center [423, 183] width 500 height 249
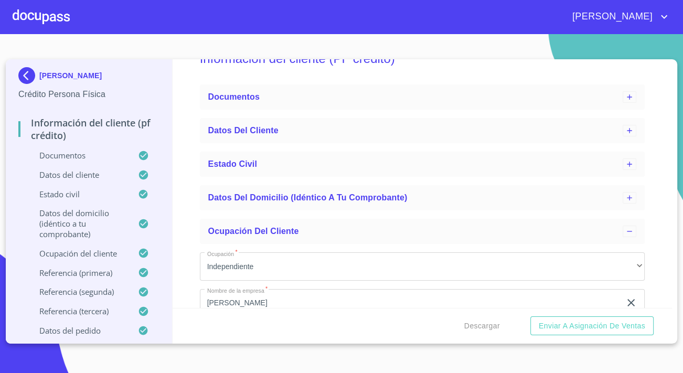
scroll to position [0, 0]
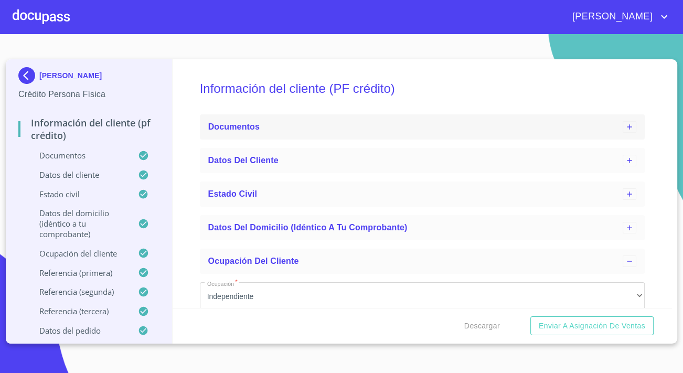
click at [213, 124] on span "Documentos" at bounding box center [233, 126] width 51 height 9
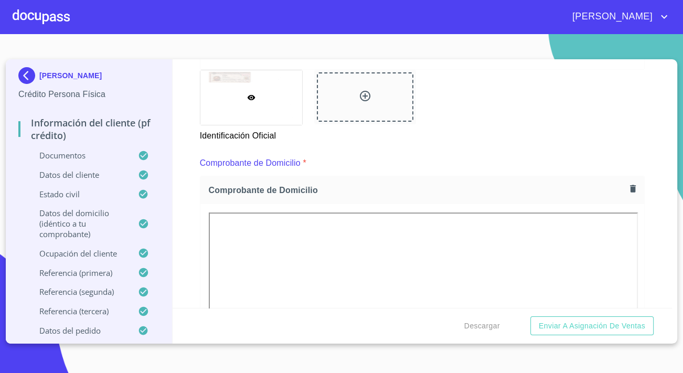
scroll to position [477, 0]
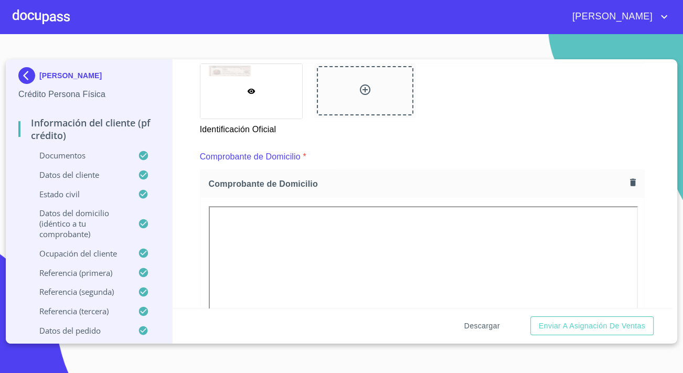
click at [497, 324] on span "Descargar" at bounding box center [483, 326] width 36 height 13
click at [593, 322] on span "Enviar a Asignación de Ventas" at bounding box center [592, 326] width 107 height 13
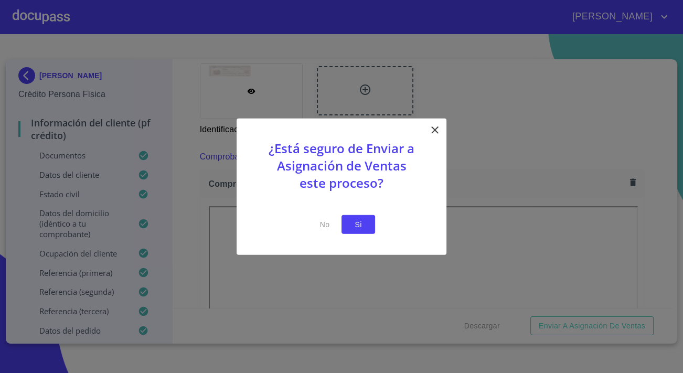
click at [355, 220] on span "Si" at bounding box center [358, 224] width 17 height 13
